Goal: Contribute content: Add original content to the website for others to see

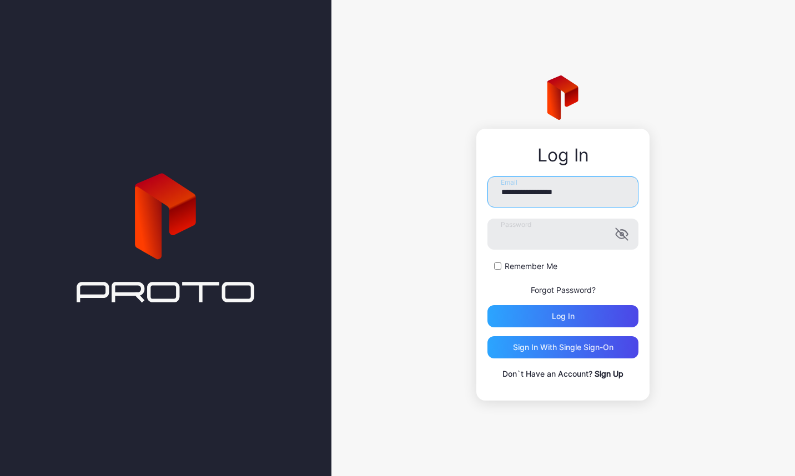
drag, startPoint x: 574, startPoint y: 194, endPoint x: 472, endPoint y: 183, distance: 102.8
click at [472, 183] on div "**********" at bounding box center [564, 238] width 464 height 476
drag, startPoint x: 585, startPoint y: 193, endPoint x: 476, endPoint y: 189, distance: 108.9
click at [476, 189] on div "**********" at bounding box center [564, 238] width 464 height 476
type input "**********"
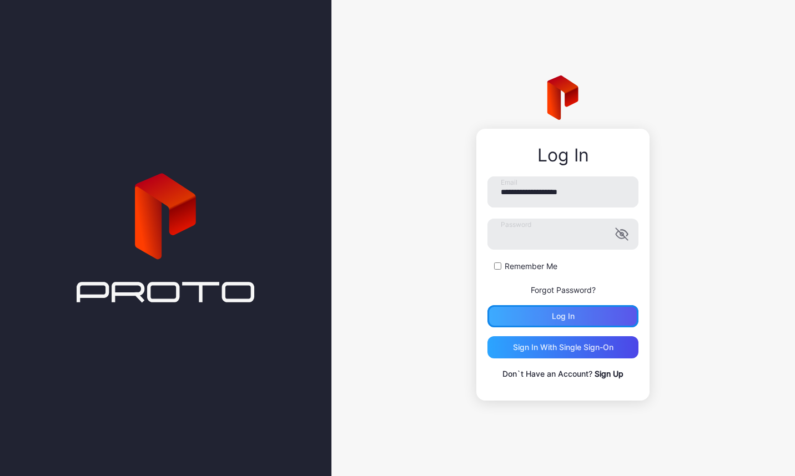
click at [555, 319] on div "Log in" at bounding box center [563, 316] width 23 height 9
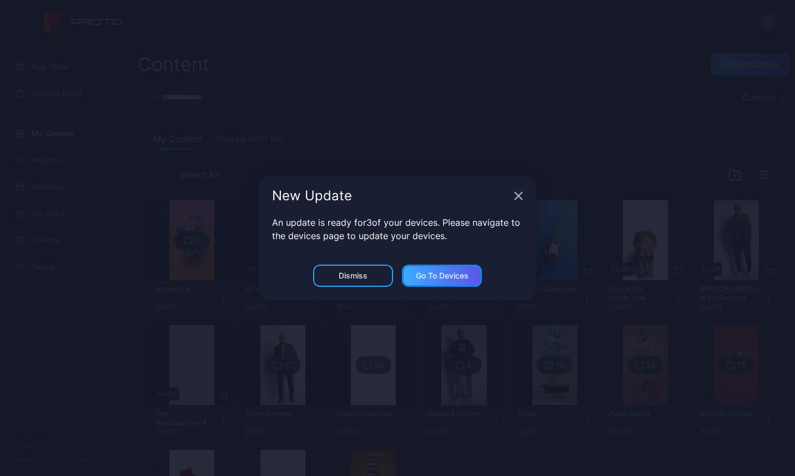
click at [444, 272] on div "Go to devices" at bounding box center [442, 276] width 53 height 9
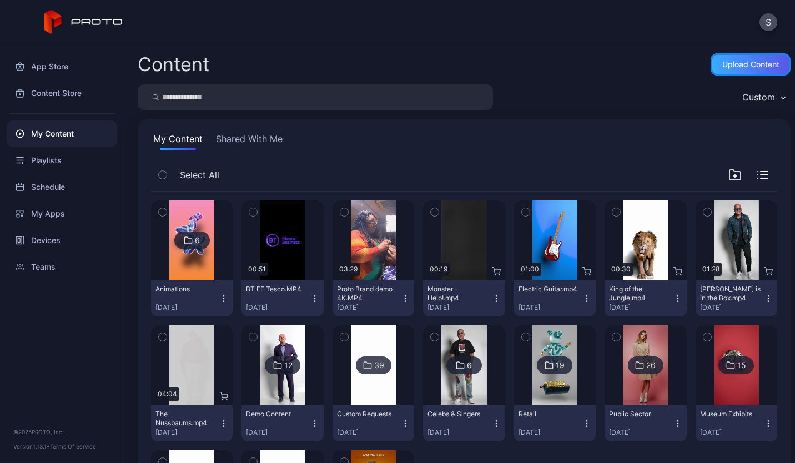
click at [711, 70] on div "Upload Content" at bounding box center [751, 64] width 80 height 22
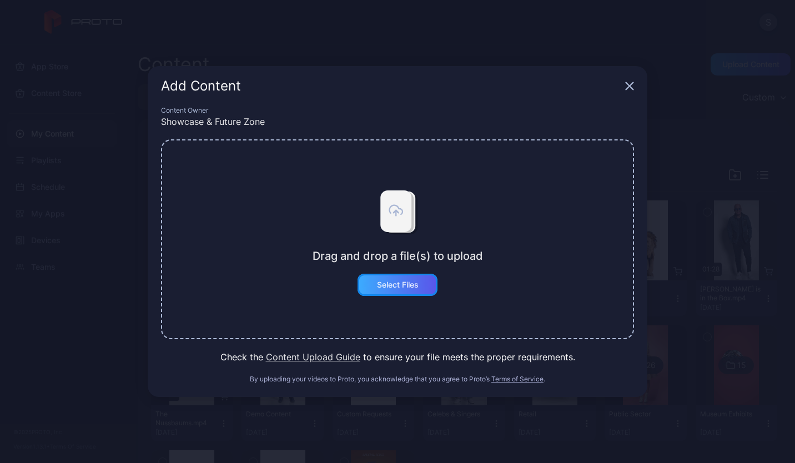
click at [395, 282] on div "Select Files" at bounding box center [398, 284] width 42 height 9
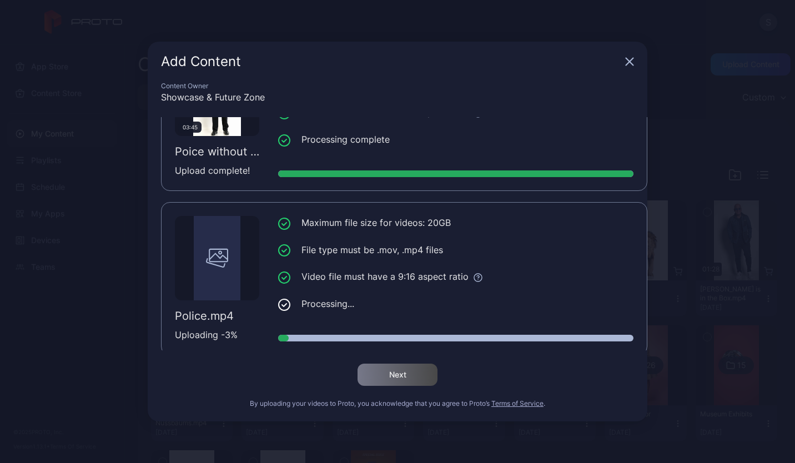
scroll to position [84, 0]
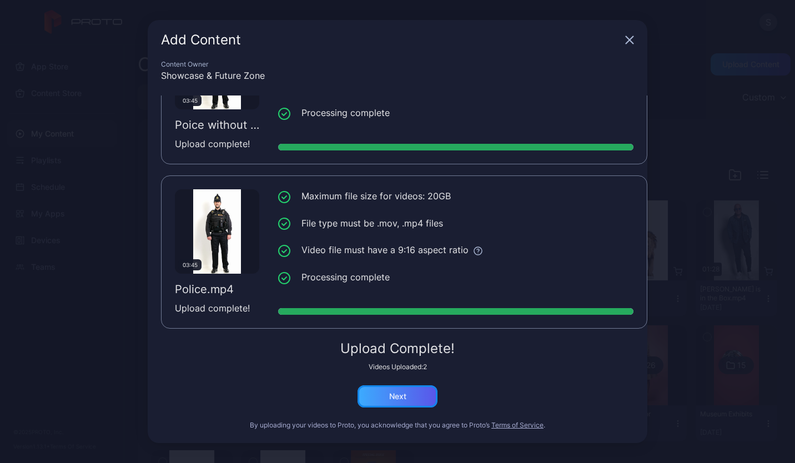
click at [416, 393] on div "Next" at bounding box center [398, 396] width 80 height 22
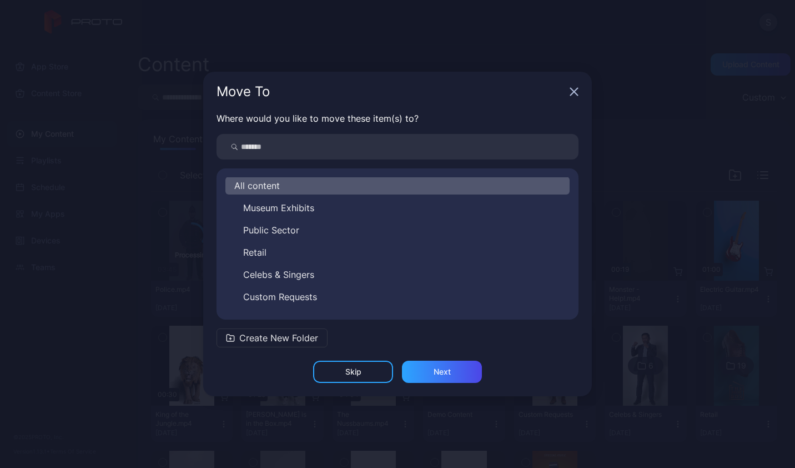
scroll to position [0, 0]
click at [363, 372] on div "Skip" at bounding box center [353, 371] width 80 height 22
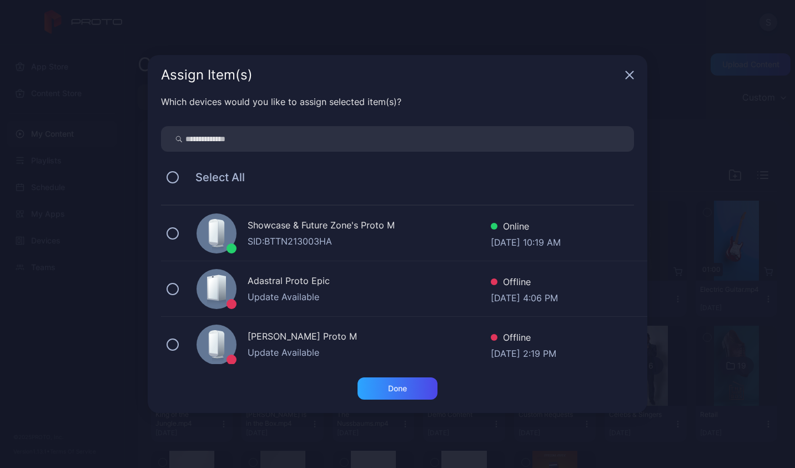
click at [173, 235] on button at bounding box center [173, 233] width 12 height 12
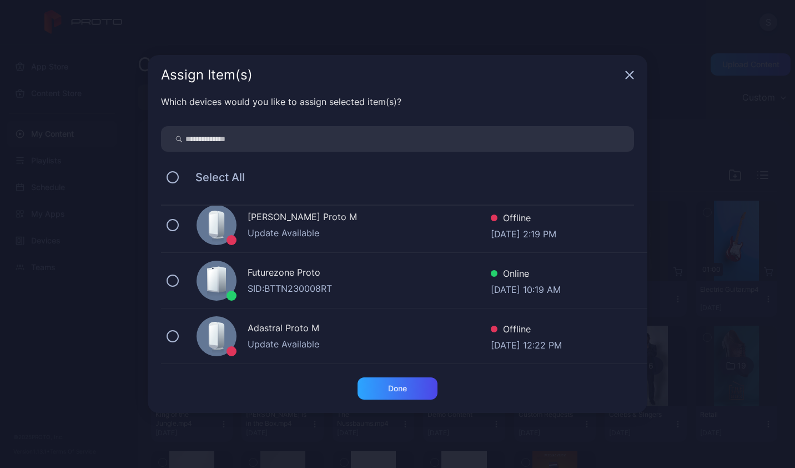
scroll to position [118, 0]
click at [173, 283] on button at bounding box center [173, 282] width 12 height 12
click at [406, 394] on div "Done" at bounding box center [398, 388] width 80 height 22
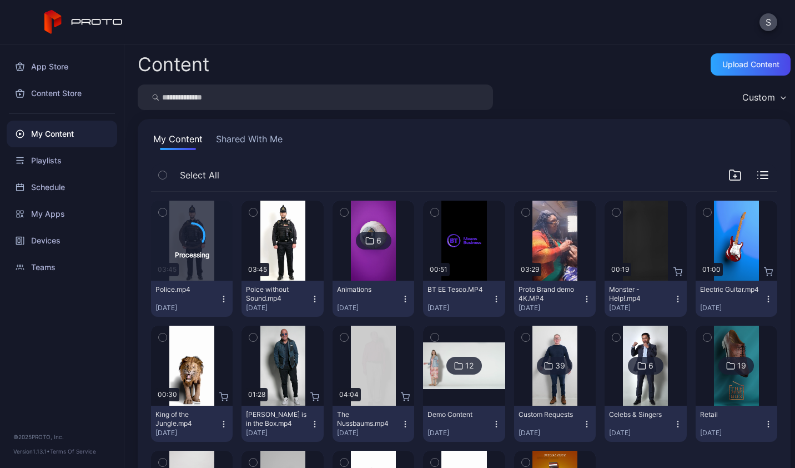
click at [314, 301] on icon "button" at bounding box center [314, 301] width 1 height 1
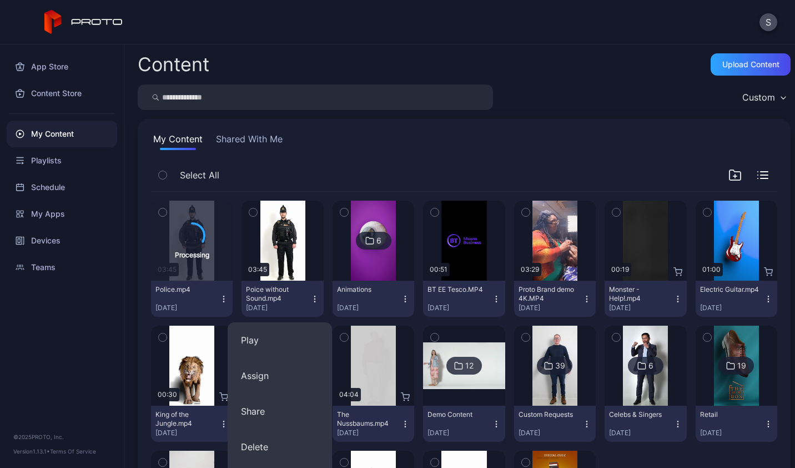
click at [284, 375] on button "Assign" at bounding box center [280, 376] width 104 height 36
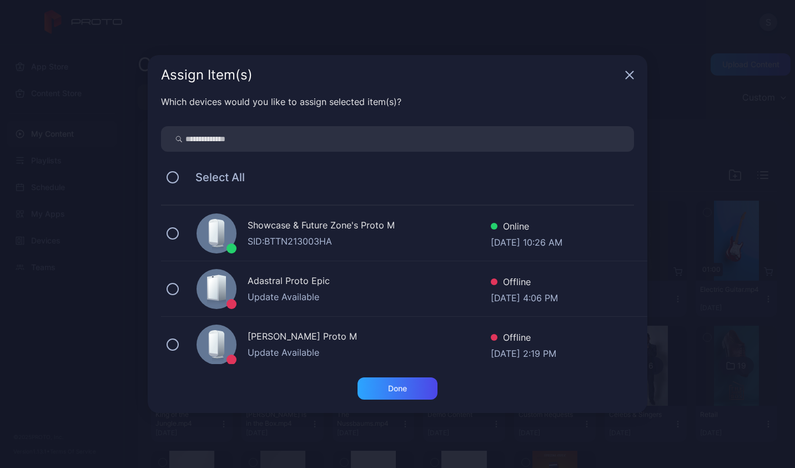
click at [357, 228] on div "Showcase & Future Zone's Proto M" at bounding box center [369, 226] width 243 height 16
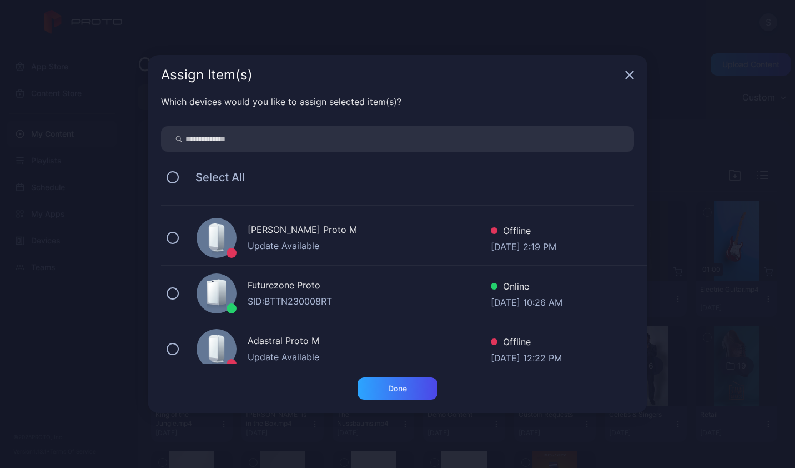
scroll to position [107, 0]
click at [461, 290] on div "Futurezone Proto" at bounding box center [369, 286] width 243 height 16
click at [404, 390] on div "Done" at bounding box center [397, 388] width 19 height 9
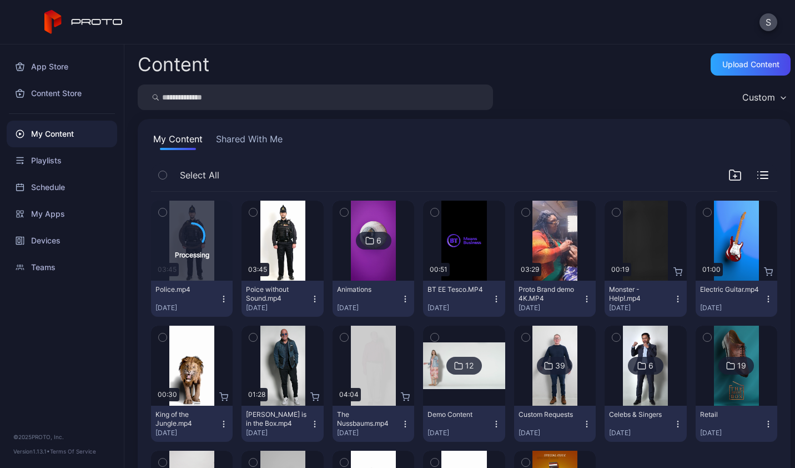
scroll to position [1, 0]
click at [467, 374] on img at bounding box center [464, 365] width 82 height 46
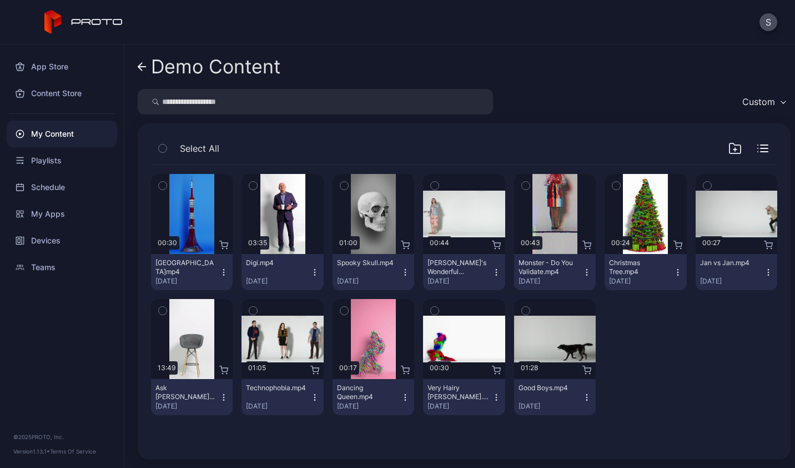
click at [0, 0] on div "Preview" at bounding box center [0, 0] width 0 height 0
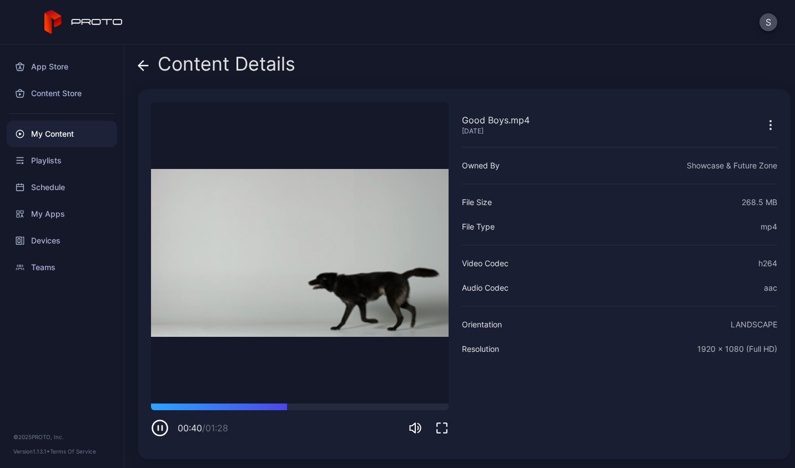
click at [143, 69] on icon at bounding box center [141, 65] width 4 height 9
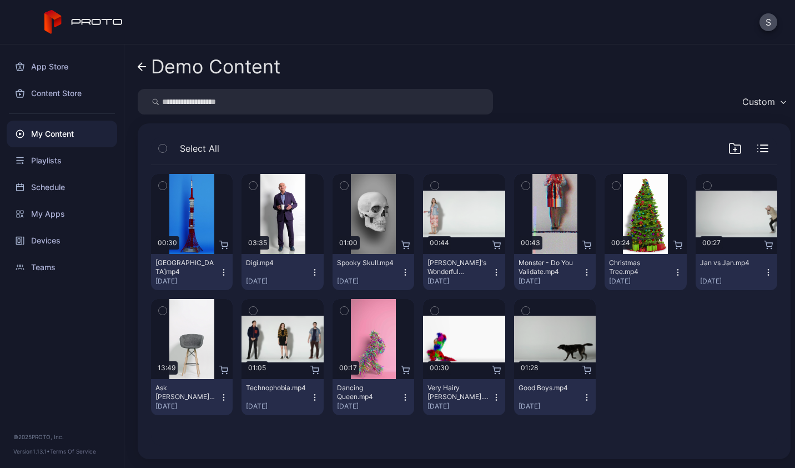
click at [0, 0] on div "Preview" at bounding box center [0, 0] width 0 height 0
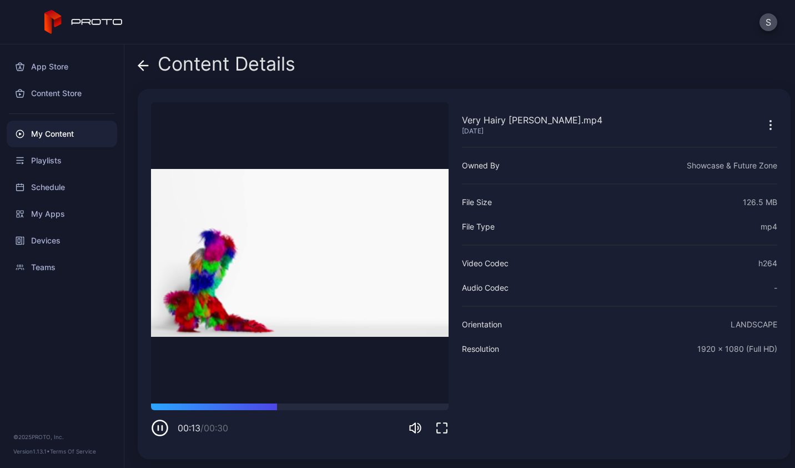
click at [148, 68] on icon at bounding box center [143, 65] width 11 height 11
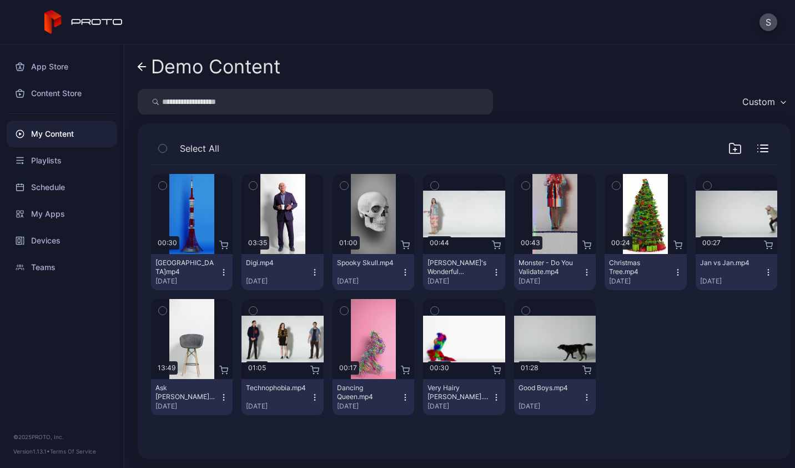
click at [145, 69] on icon at bounding box center [142, 66] width 9 height 9
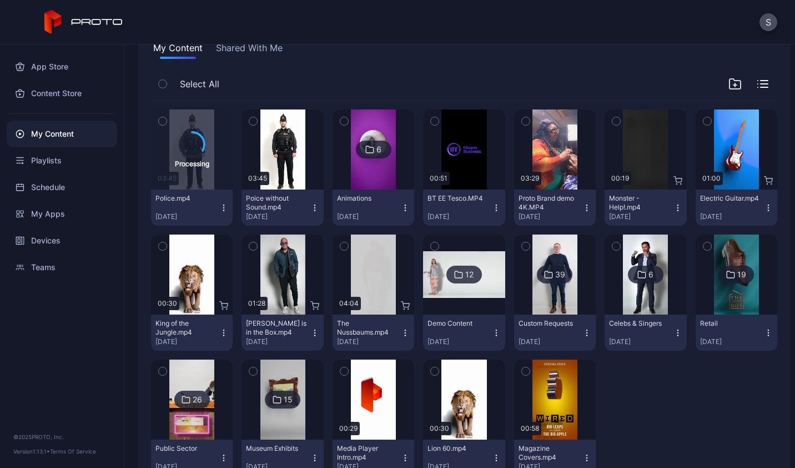
scroll to position [93, 0]
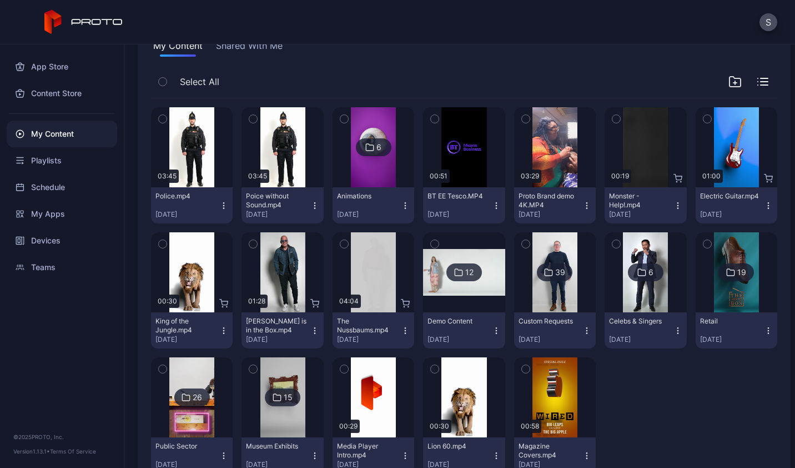
click at [223, 209] on icon "button" at bounding box center [223, 205] width 9 height 9
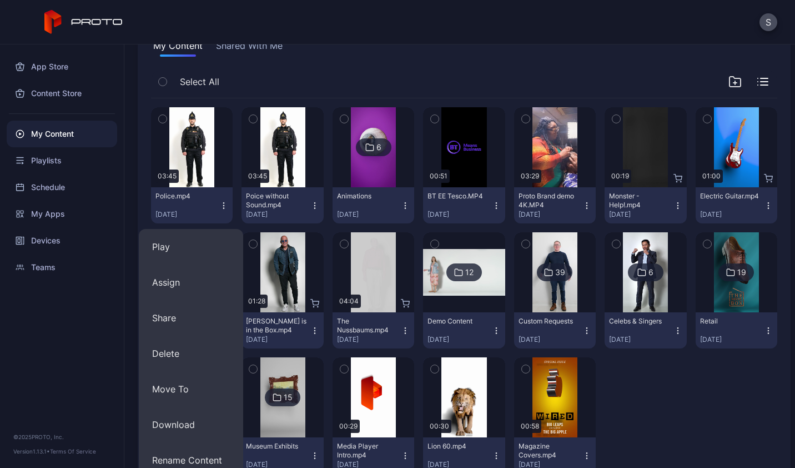
click at [202, 283] on button "Assign" at bounding box center [191, 282] width 104 height 36
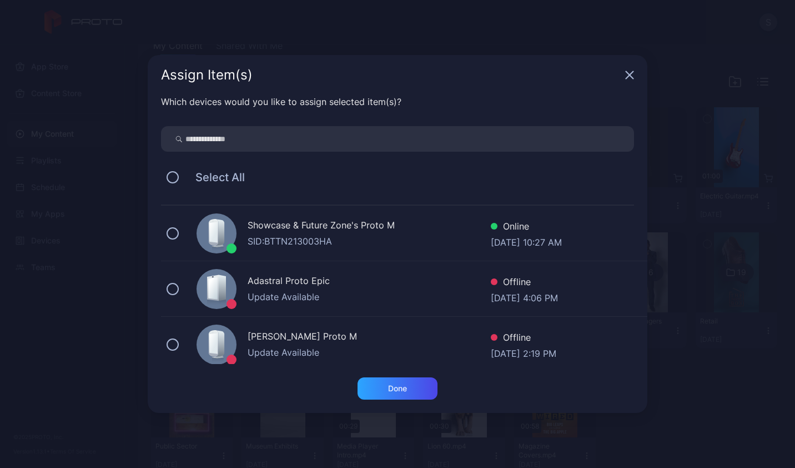
click at [307, 232] on div "Showcase & Future Zone's Proto M" at bounding box center [369, 226] width 243 height 16
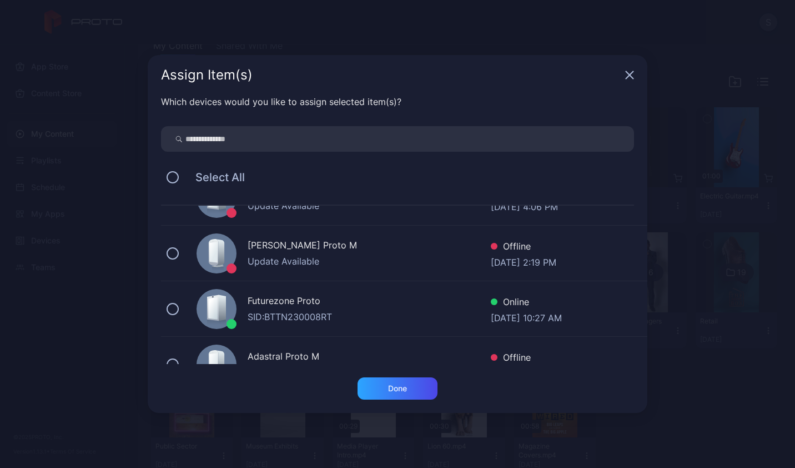
scroll to position [119, 0]
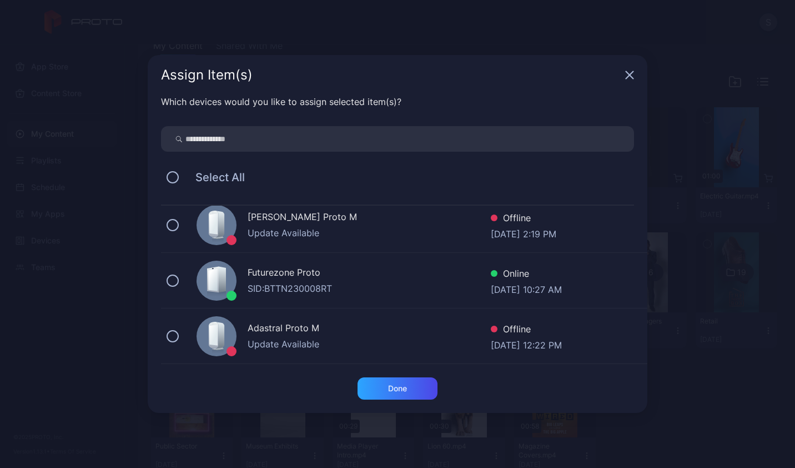
click at [382, 285] on div "SID: BTTN230008RT" at bounding box center [369, 288] width 243 height 13
click at [410, 393] on div "Done" at bounding box center [398, 388] width 80 height 22
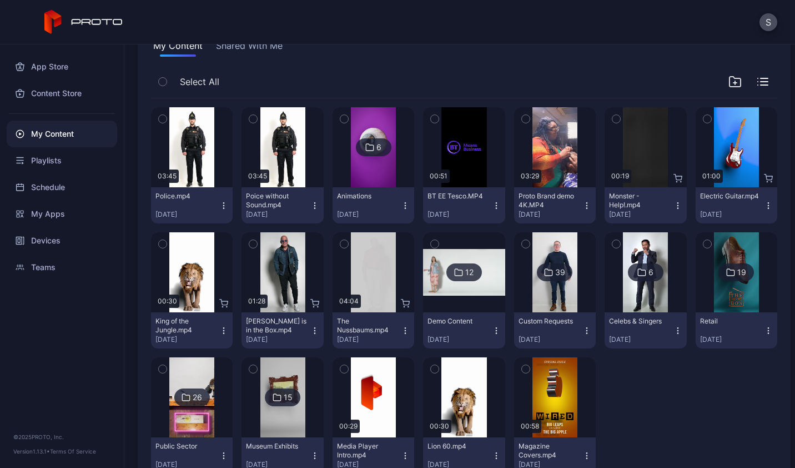
scroll to position [130, 0]
